Goal: Task Accomplishment & Management: Manage account settings

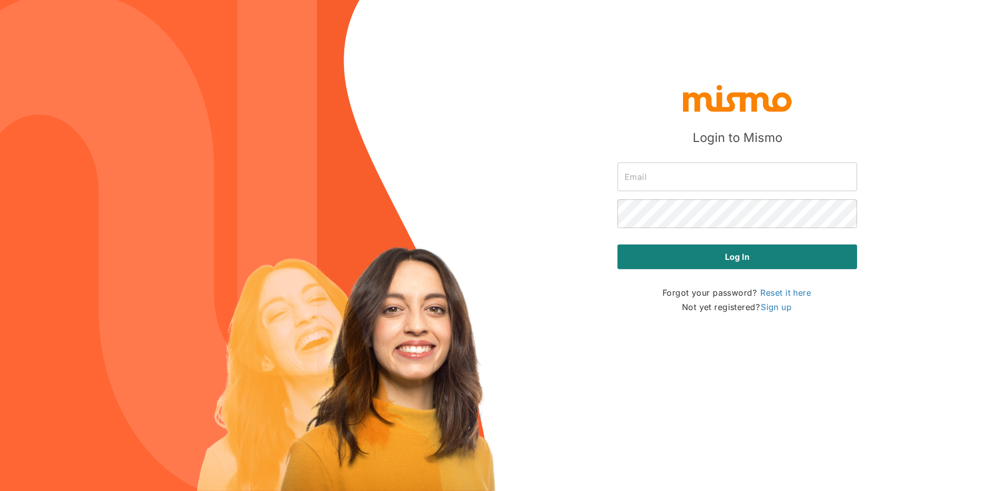
click at [656, 183] on input "text" at bounding box center [738, 176] width 240 height 29
type input "[PERSON_NAME][EMAIL_ADDRESS][PERSON_NAME][DOMAIN_NAME]"
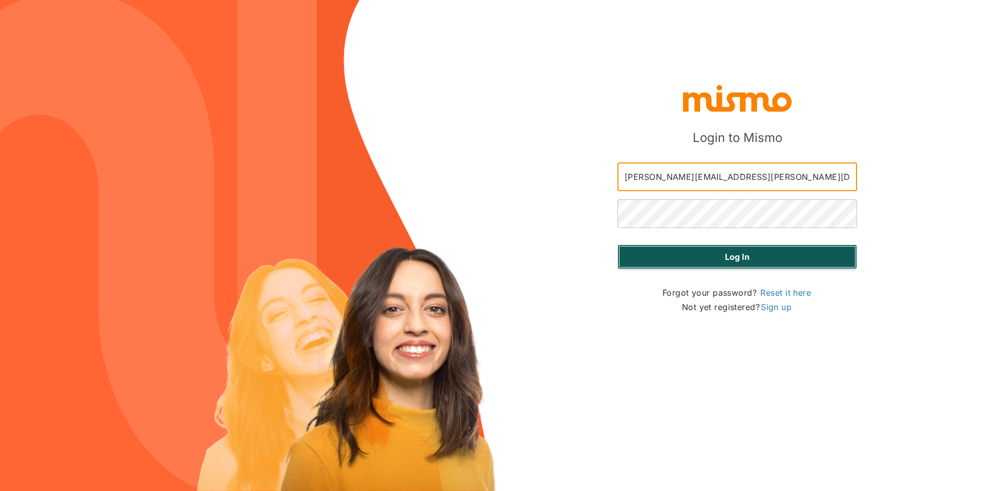
click at [743, 254] on button "Log in" at bounding box center [738, 256] width 240 height 25
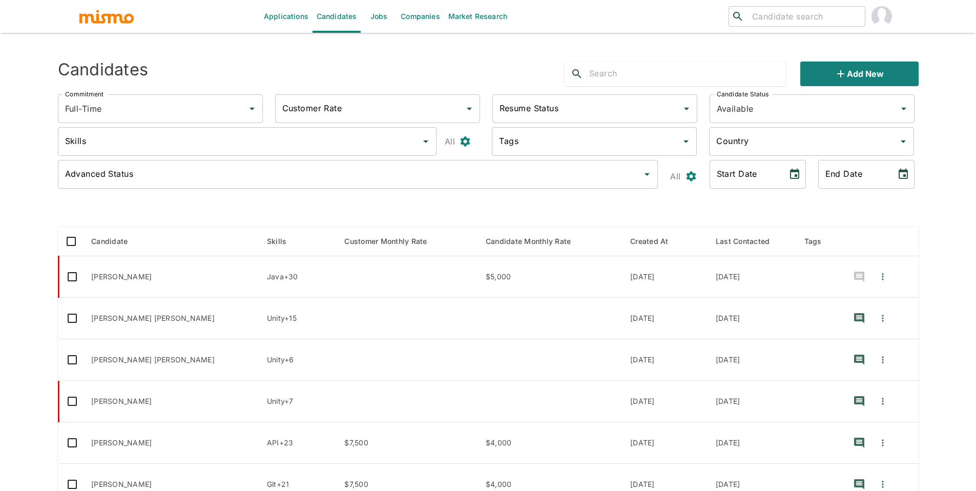
click at [380, 17] on link "Jobs" at bounding box center [379, 16] width 36 height 33
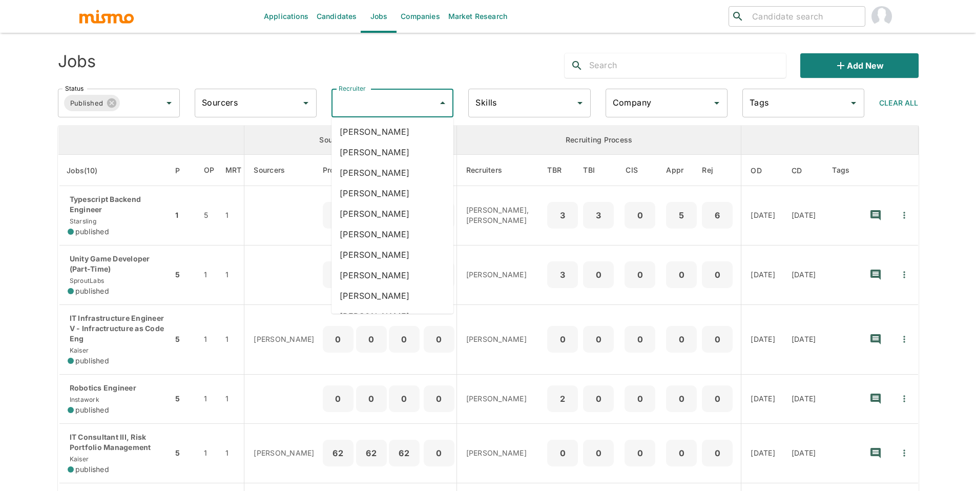
click at [384, 107] on input "Recruiter" at bounding box center [384, 102] width 97 height 19
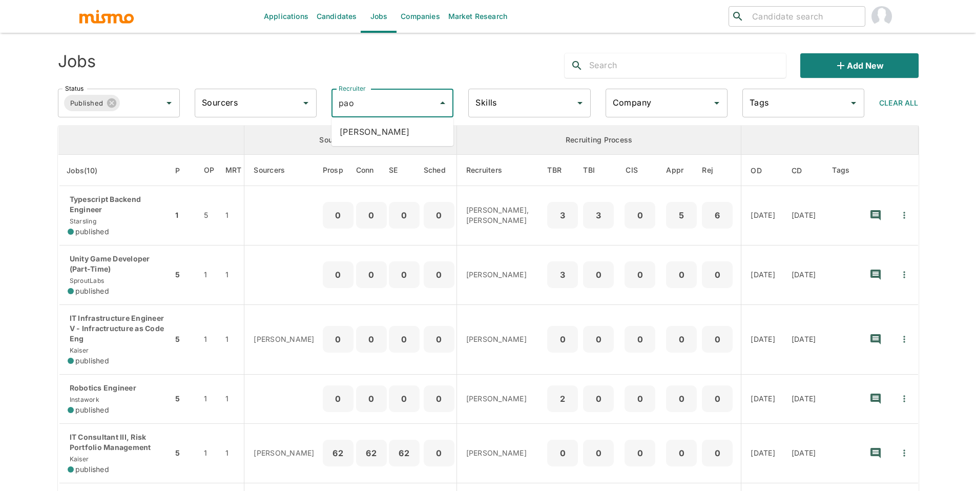
type input "pao"
click at [414, 152] on th "Sourcing Process" at bounding box center [350, 139] width 212 height 29
click at [400, 111] on input "Recruiter" at bounding box center [384, 102] width 97 height 19
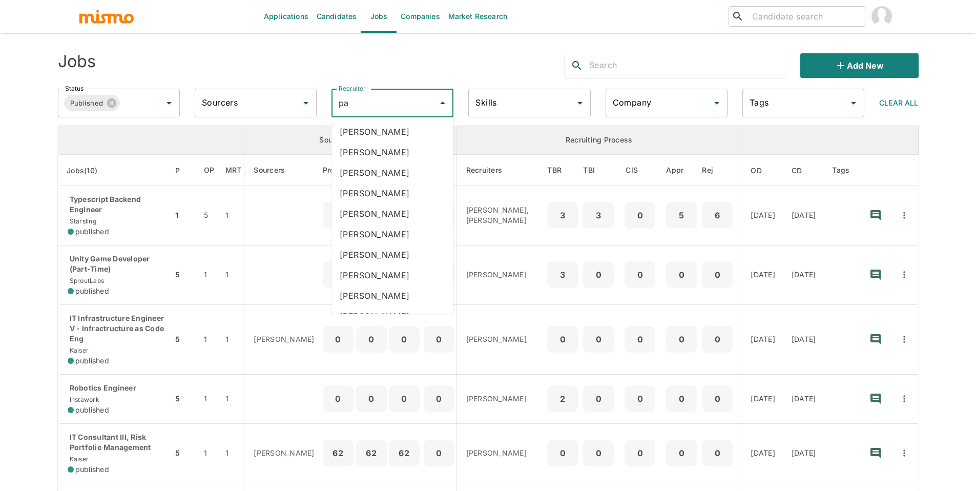
type input "pao"
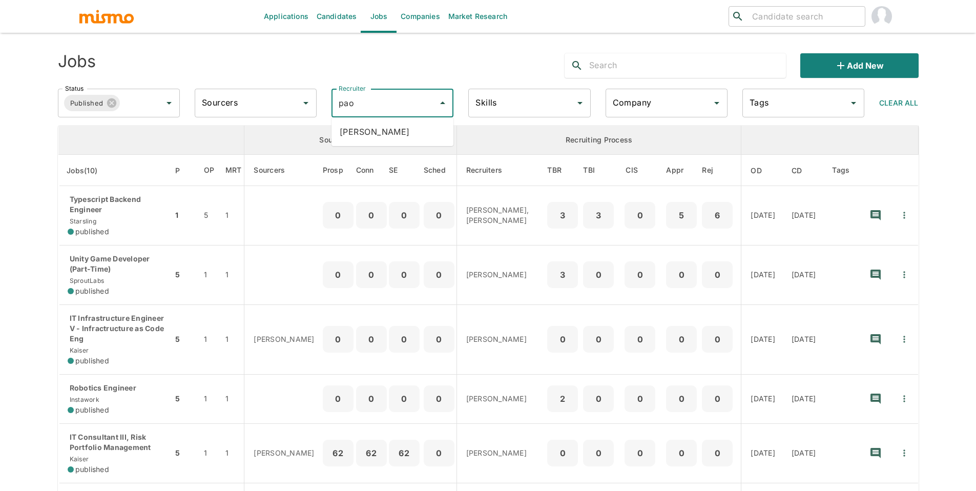
click at [407, 128] on li "Paola Pacheco" at bounding box center [392, 131] width 122 height 20
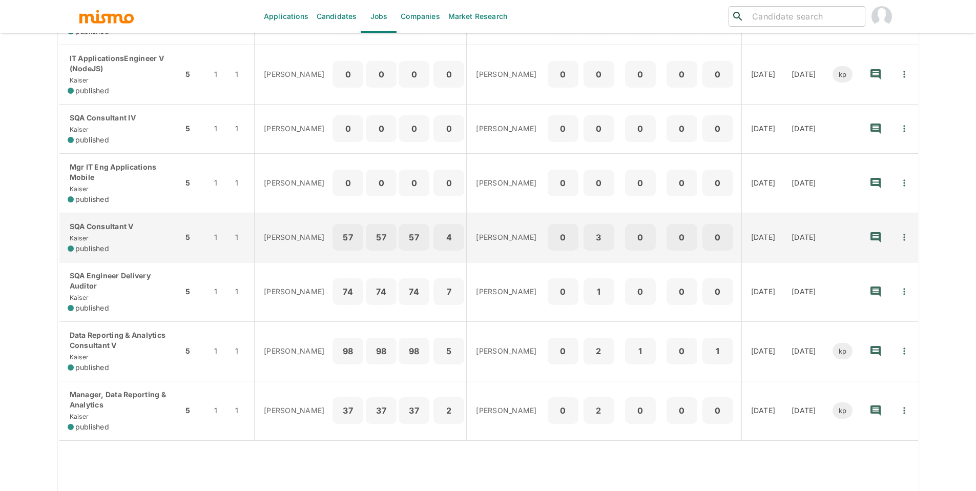
scroll to position [238, 0]
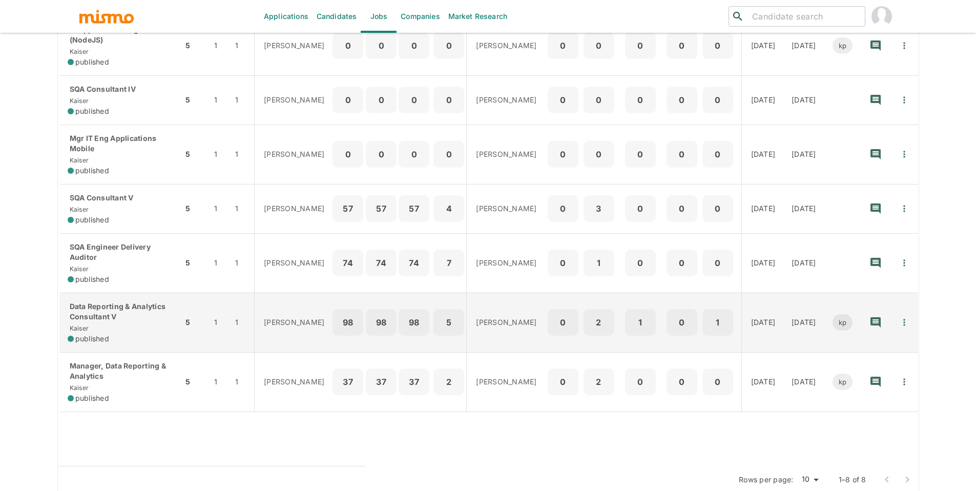
click at [905, 317] on icon "Quick Actions" at bounding box center [904, 322] width 10 height 10
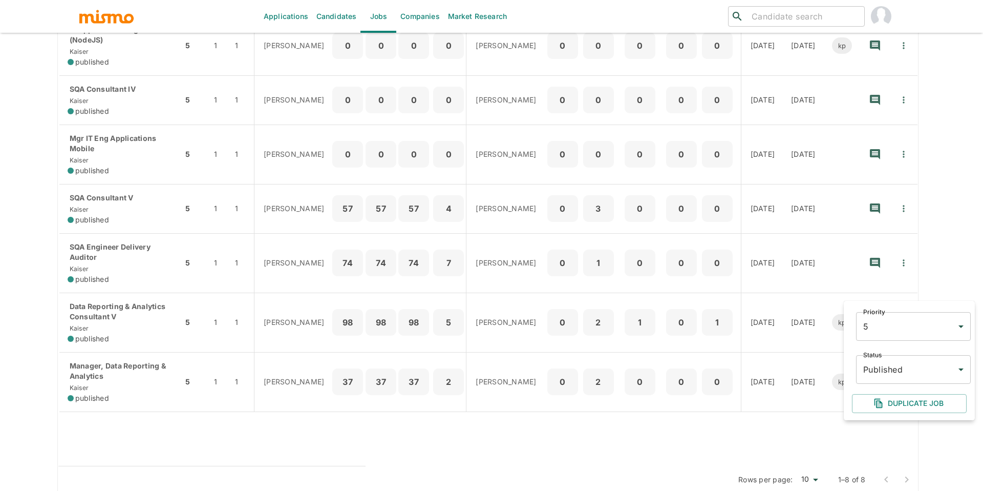
click at [893, 277] on body "Applications Candidates Jobs Companies Market Research ​ ​ Jobs Add new Status …" at bounding box center [491, 19] width 983 height 515
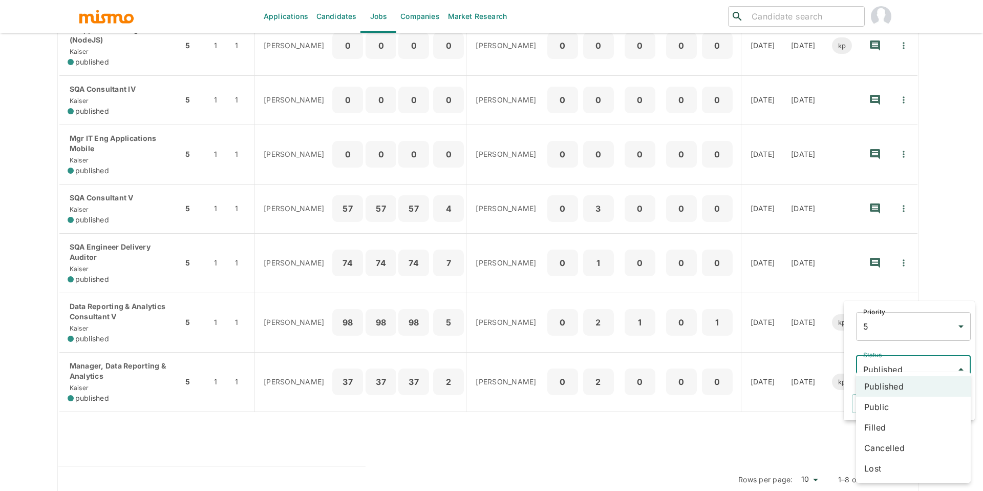
click at [888, 448] on li "Cancelled" at bounding box center [913, 447] width 115 height 20
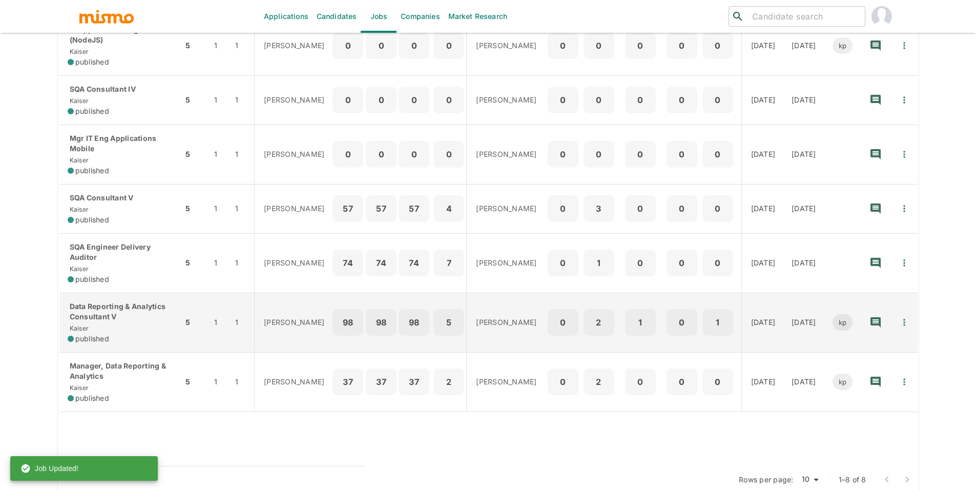
click at [92, 305] on p "Data Reporting & Analytics Consultant V" at bounding box center [121, 311] width 107 height 20
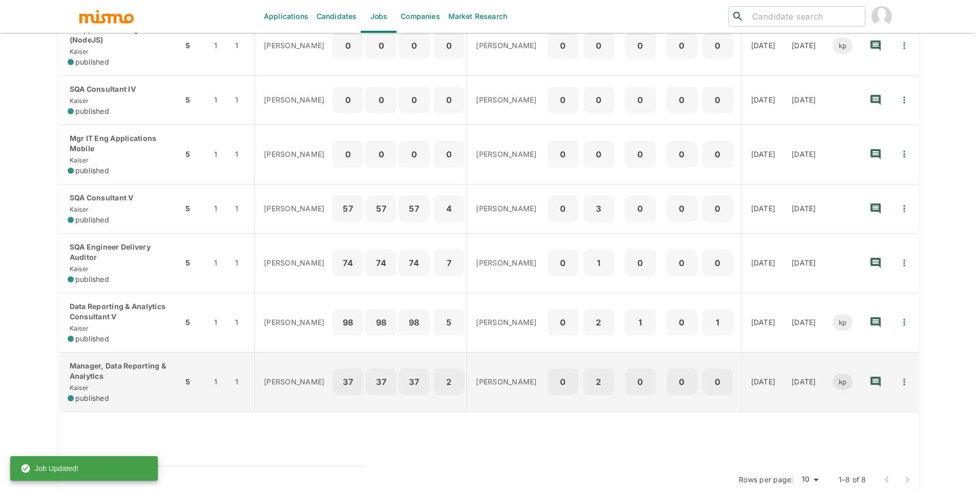
click at [93, 361] on p "Manager, Data Reporting & Analytics" at bounding box center [121, 371] width 107 height 20
click at [900, 370] on button "Quick Actions" at bounding box center [904, 381] width 23 height 23
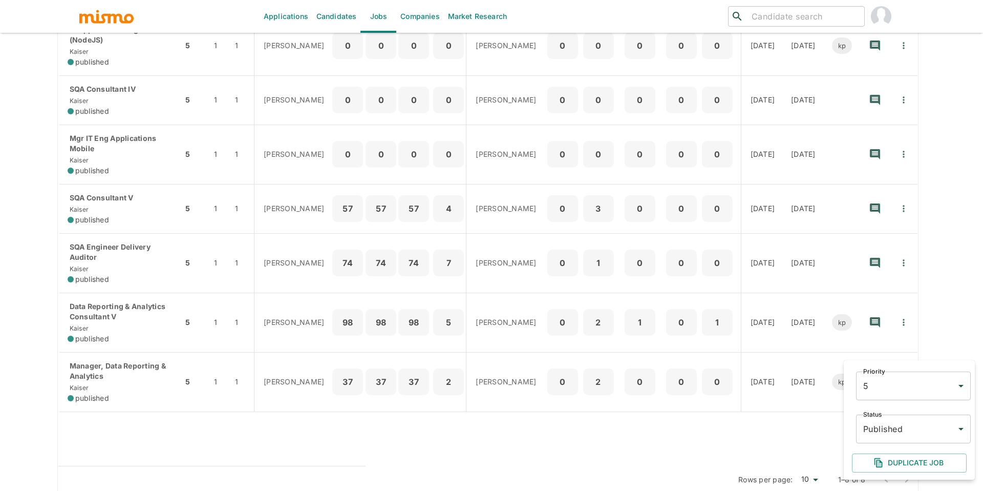
click at [882, 277] on body "Applications Candidates Jobs Companies Market Research ​ ​ Jobs Add new Status …" at bounding box center [491, 19] width 983 height 515
click at [845, 427] on div at bounding box center [491, 245] width 983 height 491
click at [867, 277] on body "Applications Candidates Jobs Companies Market Research ​ ​ Jobs Add new Status …" at bounding box center [491, 19] width 983 height 515
click at [890, 445] on li "Cancelled" at bounding box center [913, 447] width 115 height 20
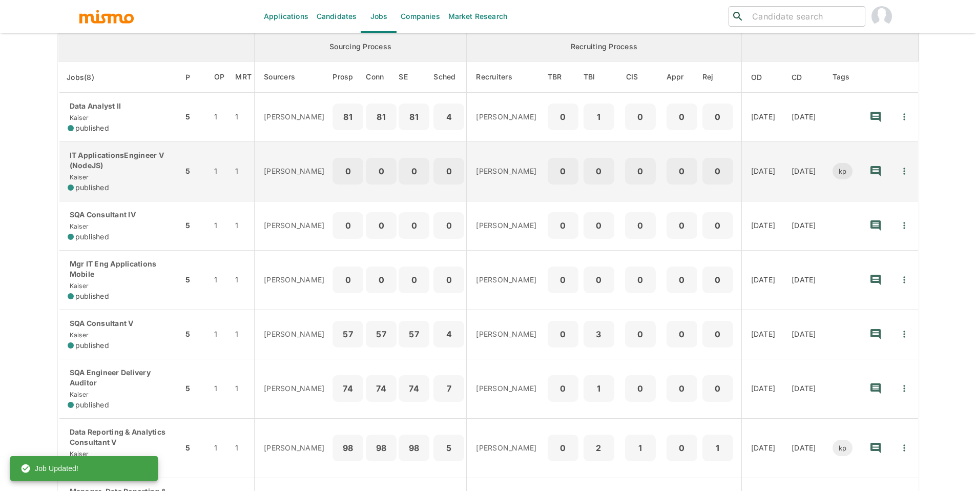
scroll to position [0, 0]
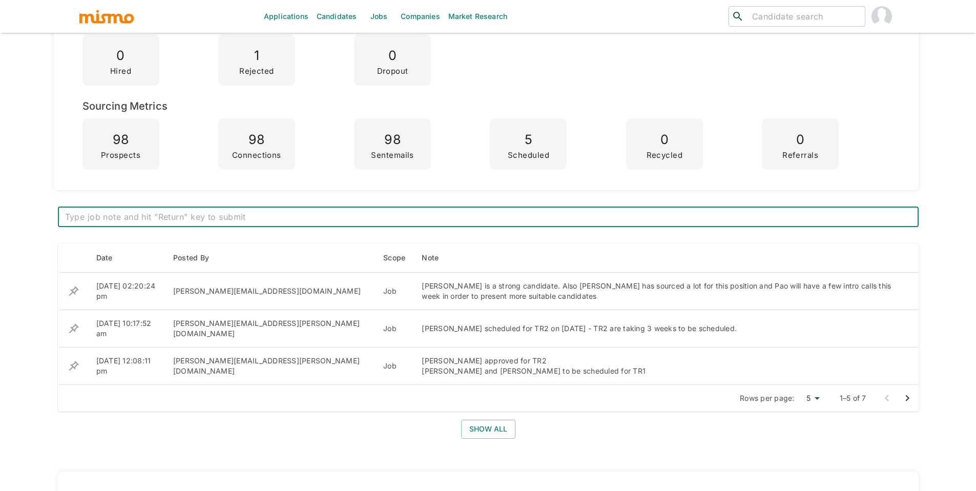
scroll to position [199, 0]
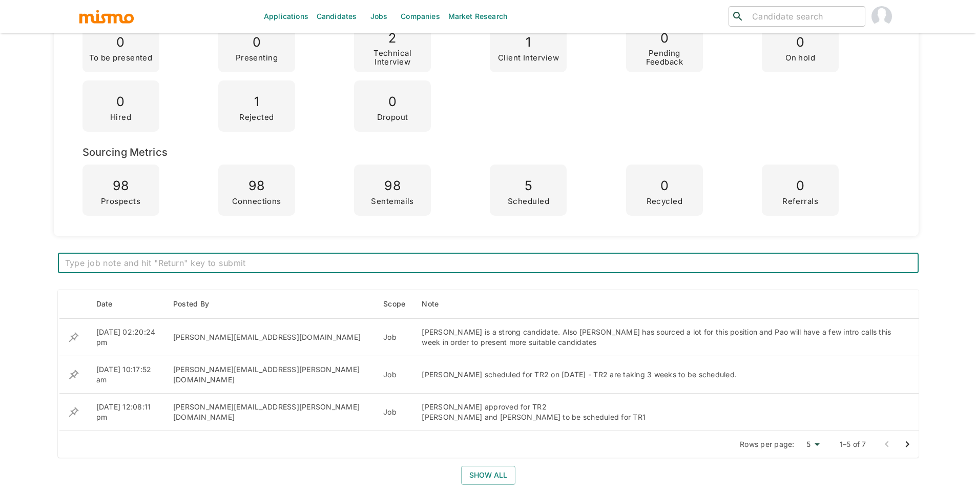
click at [399, 265] on textarea at bounding box center [488, 263] width 846 height 12
type textarea "Isaac Pacheco referred to Database Architect, position closed."
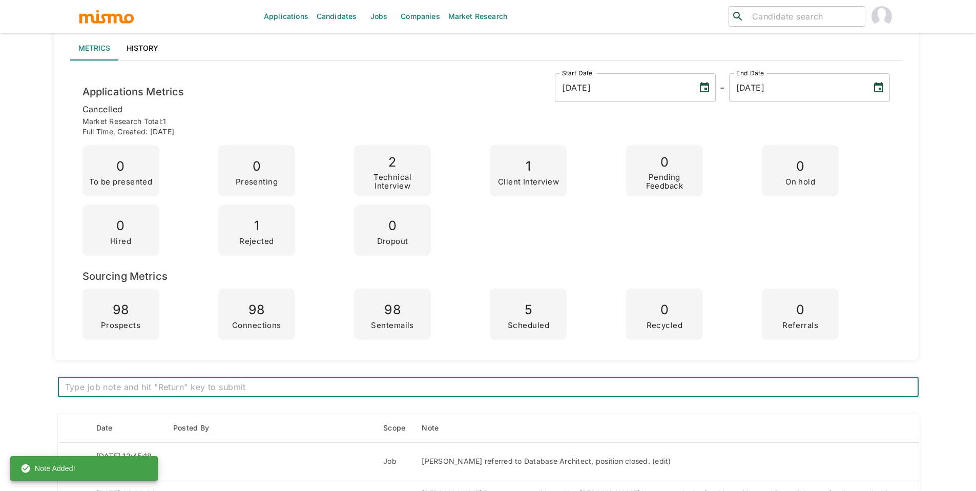
scroll to position [0, 0]
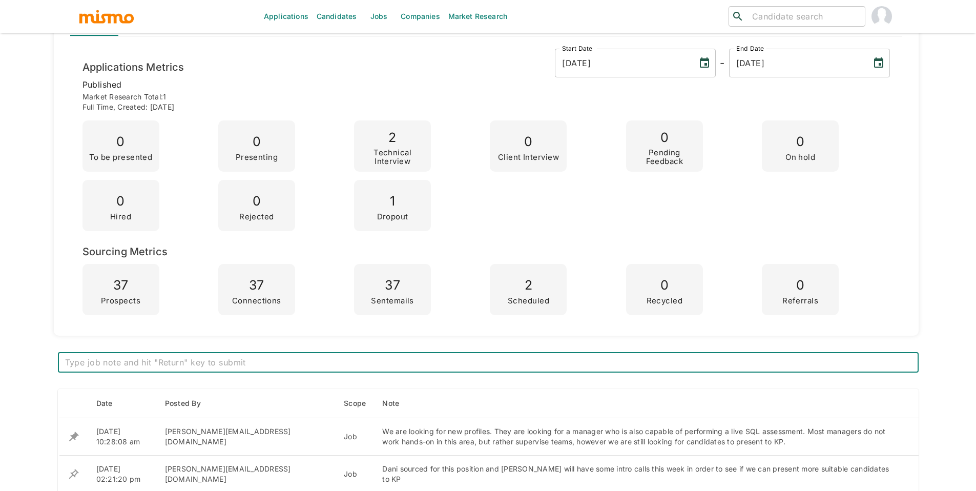
scroll to position [224, 0]
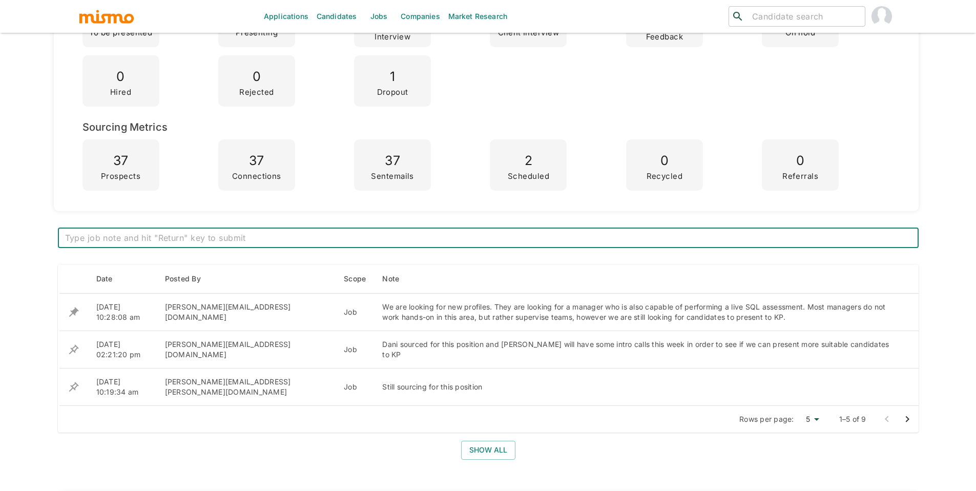
click at [428, 236] on textarea at bounding box center [488, 238] width 846 height 12
type textarea "Position closed"
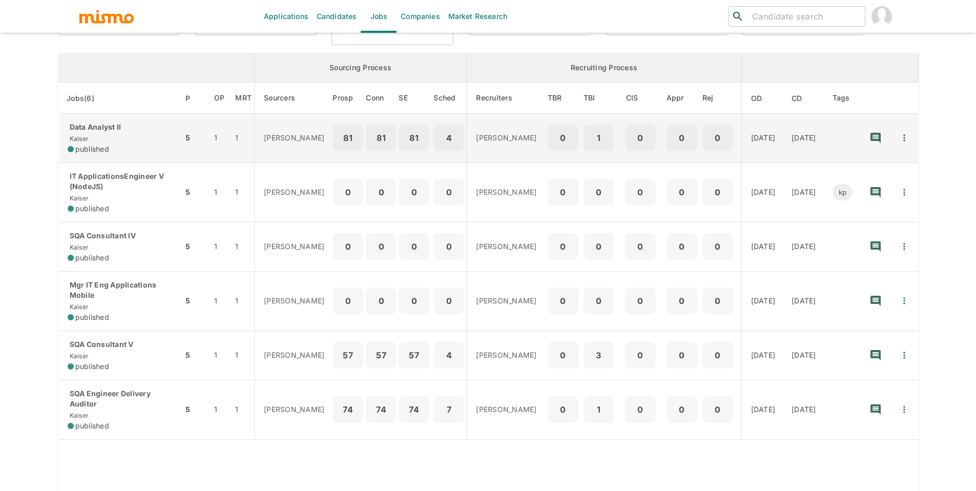
scroll to position [91, 0]
